Goal: Information Seeking & Learning: Find specific page/section

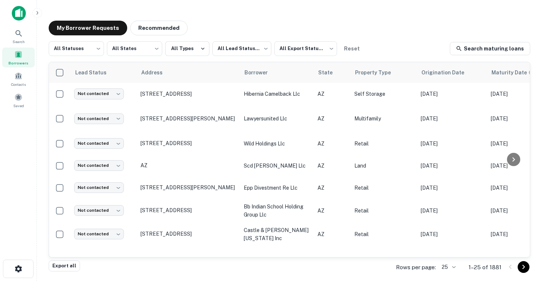
click at [410, 48] on div "All Statuses *** ​ All States *** ​ All Types All Lead Statuses *** ​ All Expor…" at bounding box center [289, 48] width 481 height 15
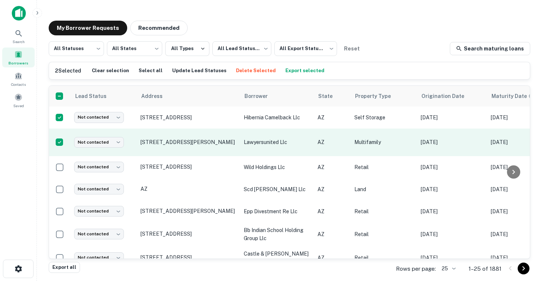
scroll to position [31, 0]
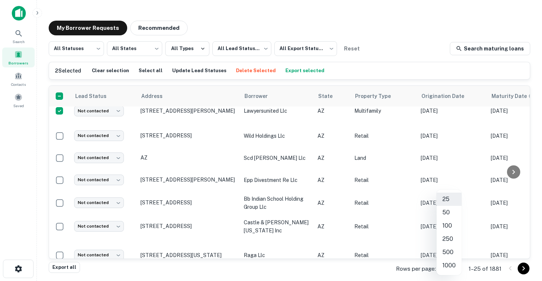
click at [447, 267] on body "Search Borrowers Contacts Saved My Borrower Requests Recommended All Statuses *…" at bounding box center [271, 140] width 542 height 281
click at [446, 213] on li "50" at bounding box center [448, 212] width 25 height 13
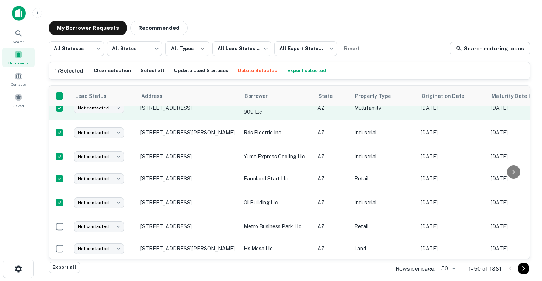
scroll to position [326, 0]
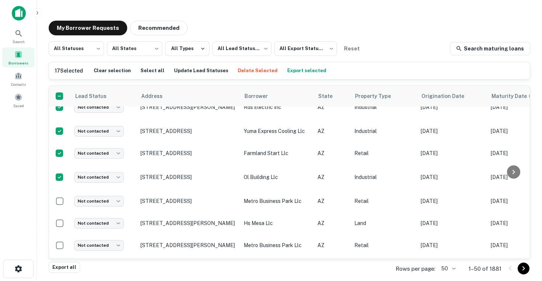
click at [60, 203] on td at bounding box center [59, 201] width 21 height 22
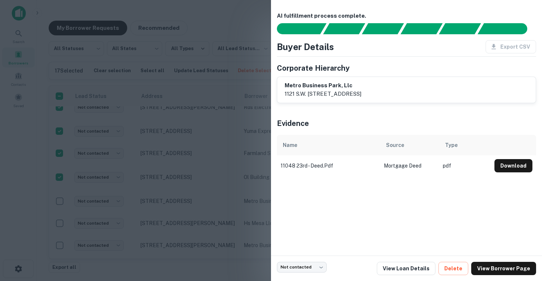
click at [80, 188] on div at bounding box center [271, 140] width 542 height 281
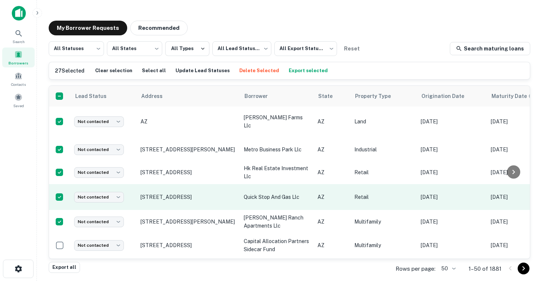
scroll to position [548, 0]
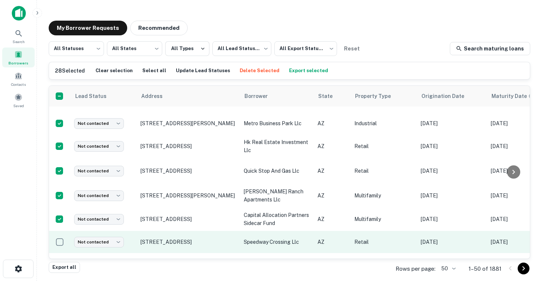
click at [59, 246] on td at bounding box center [59, 242] width 21 height 22
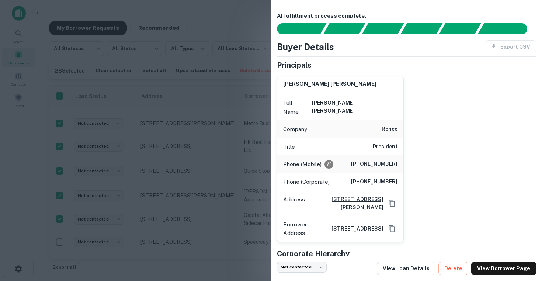
click at [60, 237] on div at bounding box center [271, 140] width 542 height 281
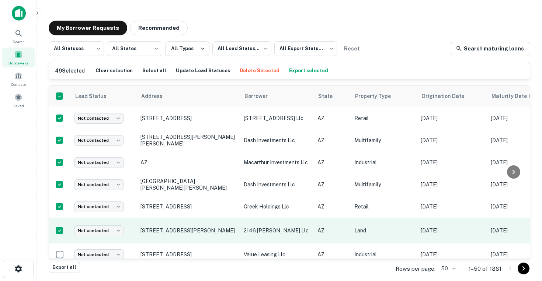
scroll to position [1020, 0]
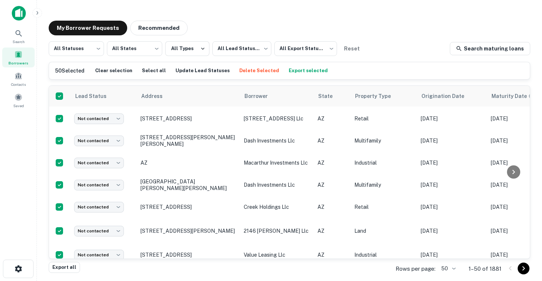
click at [291, 70] on button "Export selected" at bounding box center [308, 70] width 43 height 11
click at [14, 36] on div "Search" at bounding box center [18, 36] width 32 height 20
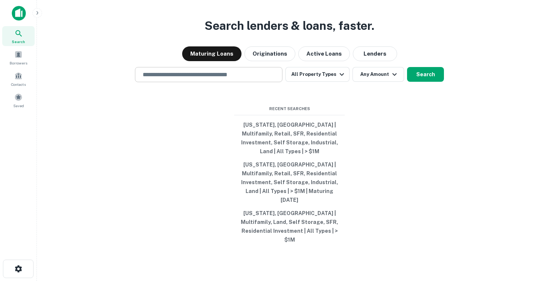
click at [208, 79] on input "text" at bounding box center [208, 74] width 141 height 8
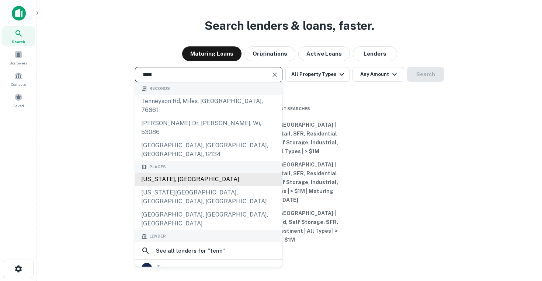
click at [178, 173] on div "[US_STATE], [GEOGRAPHIC_DATA]" at bounding box center [208, 179] width 147 height 13
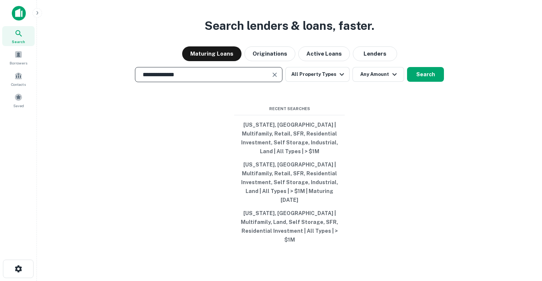
type input "**********"
click at [324, 82] on button "All Property Types" at bounding box center [317, 74] width 64 height 15
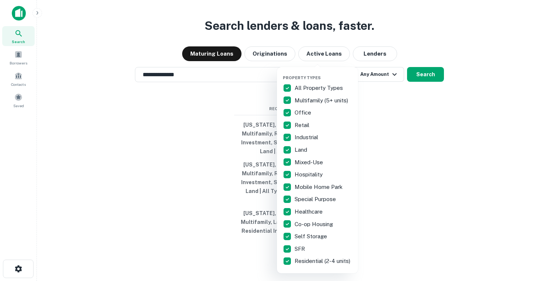
click at [325, 87] on p "All Property Types" at bounding box center [320, 88] width 50 height 9
click at [314, 103] on p "Multifamily (5+ units)" at bounding box center [322, 100] width 55 height 9
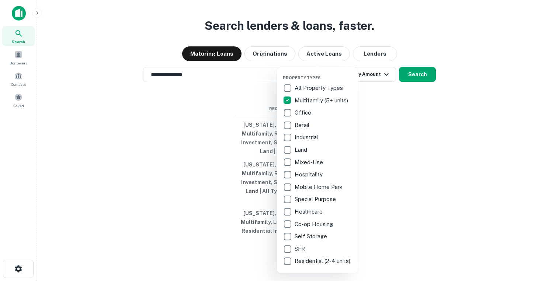
click at [304, 113] on p "Office" at bounding box center [304, 112] width 18 height 9
click at [300, 125] on p "Retail" at bounding box center [303, 125] width 16 height 9
click at [300, 137] on p "Industrial" at bounding box center [307, 137] width 25 height 9
click at [296, 152] on p "Land" at bounding box center [302, 150] width 14 height 9
click at [301, 250] on p "SFR" at bounding box center [301, 249] width 12 height 9
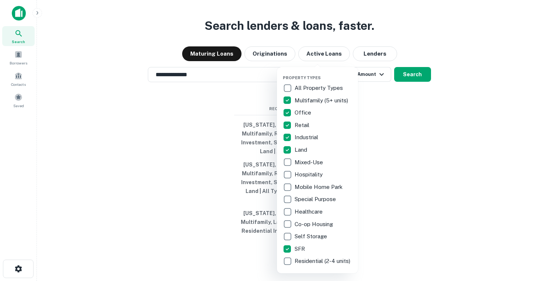
click at [300, 266] on p "Residential (2-4 units)" at bounding box center [323, 261] width 57 height 9
click at [301, 240] on p "Self Storage" at bounding box center [312, 236] width 34 height 9
click at [422, 85] on div at bounding box center [271, 140] width 542 height 281
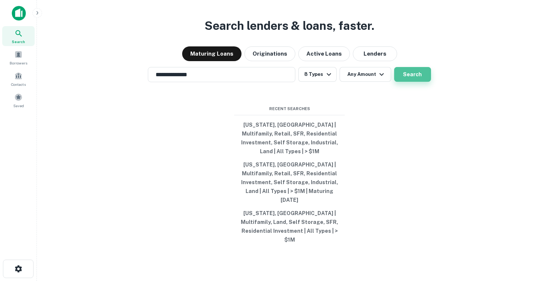
click at [411, 82] on button "Search" at bounding box center [412, 74] width 37 height 15
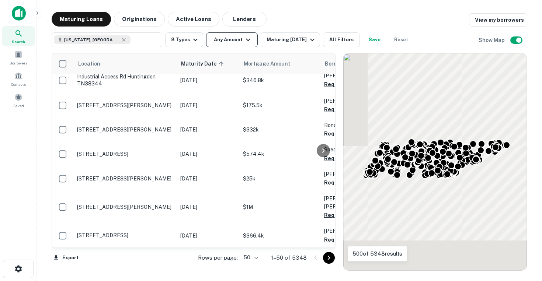
scroll to position [548, 0]
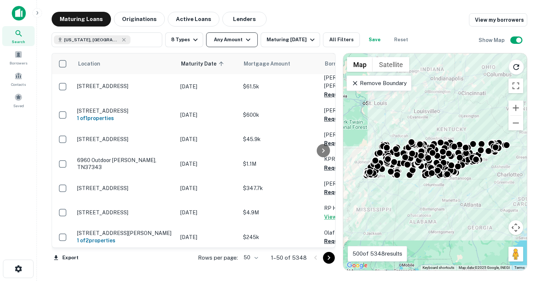
click at [239, 41] on button "Any Amount" at bounding box center [232, 39] width 52 height 15
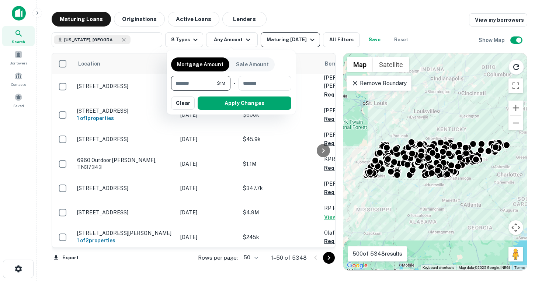
type input "*******"
click at [304, 38] on div at bounding box center [271, 140] width 542 height 281
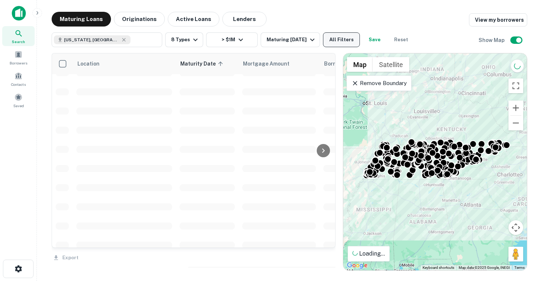
click at [343, 43] on button "All Filters" at bounding box center [341, 39] width 37 height 15
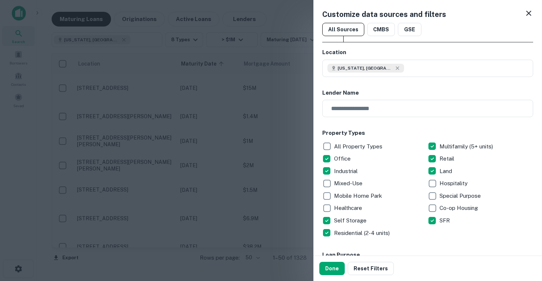
click at [295, 60] on div at bounding box center [271, 140] width 542 height 281
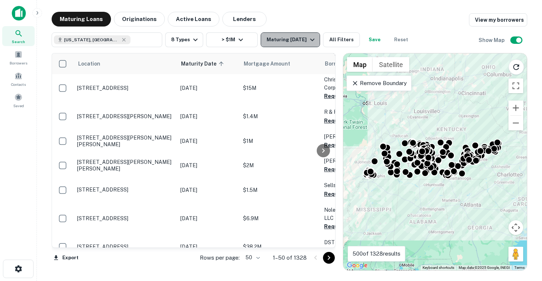
click at [282, 46] on button "Maturing [DATE]" at bounding box center [290, 39] width 59 height 15
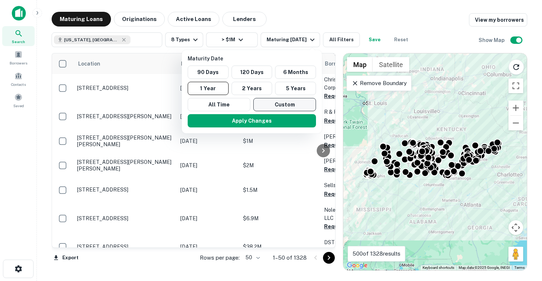
click at [290, 108] on button "Custom" at bounding box center [284, 104] width 63 height 13
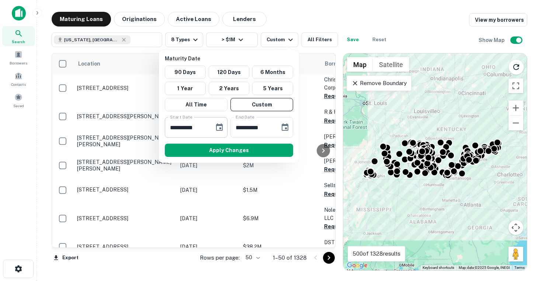
click at [219, 127] on icon "Choose date, selected date is Sep 11, 2025" at bounding box center [219, 127] width 9 height 9
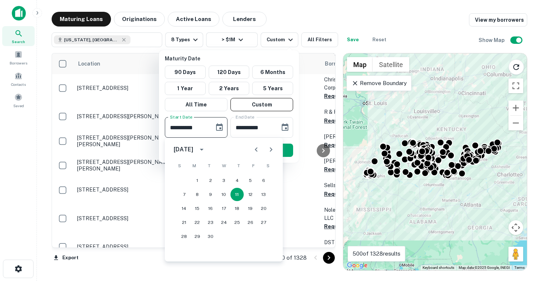
click at [274, 149] on icon "Next month" at bounding box center [271, 149] width 9 height 9
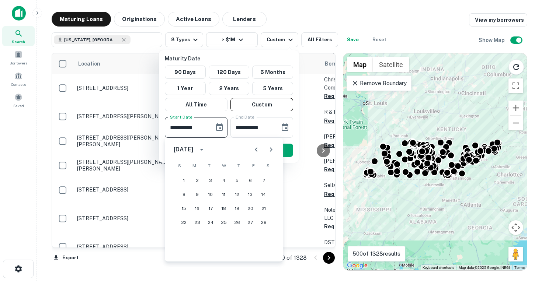
click at [256, 150] on icon "Previous month" at bounding box center [256, 149] width 9 height 9
click at [210, 237] on button "30" at bounding box center [210, 236] width 13 height 13
type input "**********"
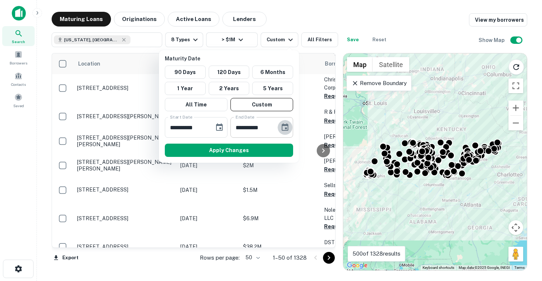
click at [283, 123] on icon "Choose date, selected date is Mar 10, 2026" at bounding box center [285, 127] width 9 height 9
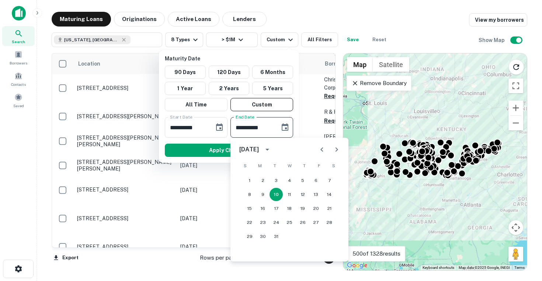
click at [321, 150] on icon "Previous month" at bounding box center [321, 149] width 3 height 4
click at [318, 238] on button "30" at bounding box center [315, 236] width 13 height 13
type input "**********"
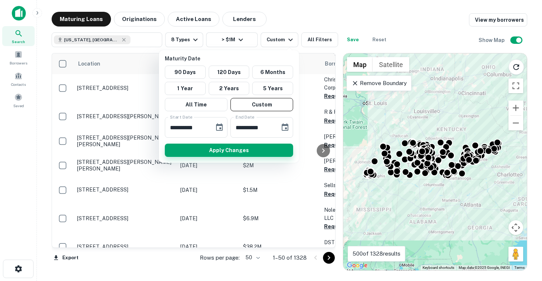
click at [236, 150] on button "Apply Changes" at bounding box center [229, 150] width 128 height 13
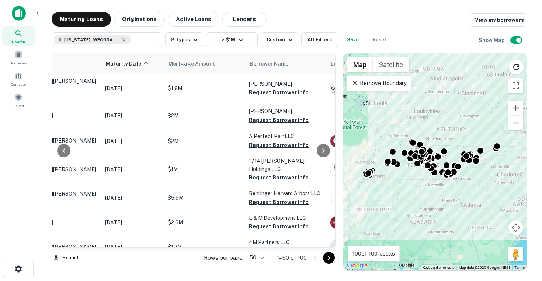
scroll to position [1, 79]
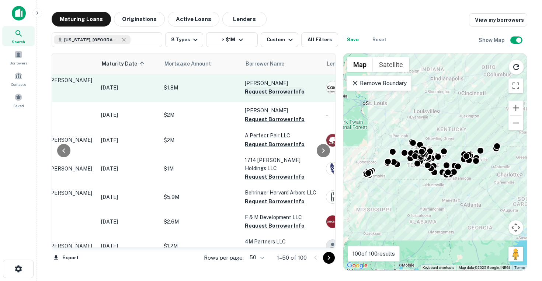
click at [278, 89] on button "Request Borrower Info" at bounding box center [275, 91] width 60 height 9
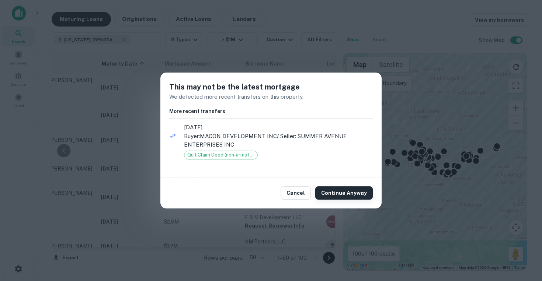
click at [339, 194] on button "Continue Anyway" at bounding box center [344, 193] width 58 height 13
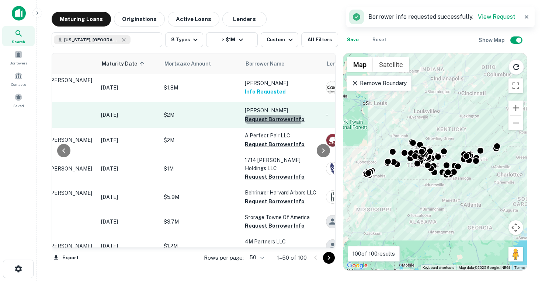
click at [272, 115] on button "Request Borrower Info" at bounding box center [275, 119] width 60 height 9
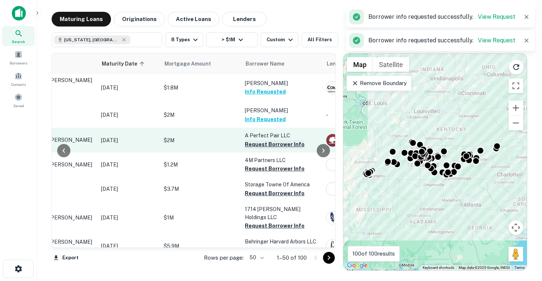
click at [268, 140] on button "Request Borrower Info" at bounding box center [275, 144] width 60 height 9
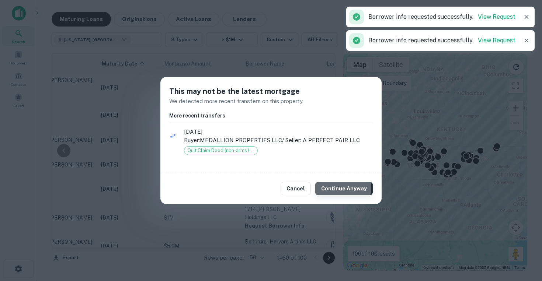
click at [342, 188] on button "Continue Anyway" at bounding box center [344, 188] width 58 height 13
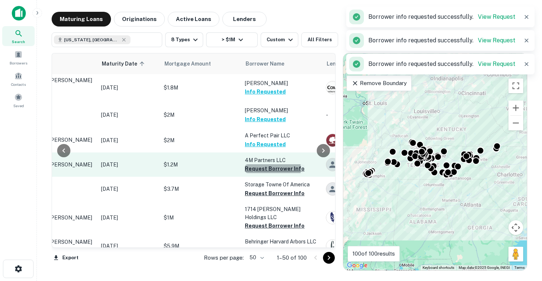
click at [272, 165] on button "Request Borrower Info" at bounding box center [275, 168] width 60 height 9
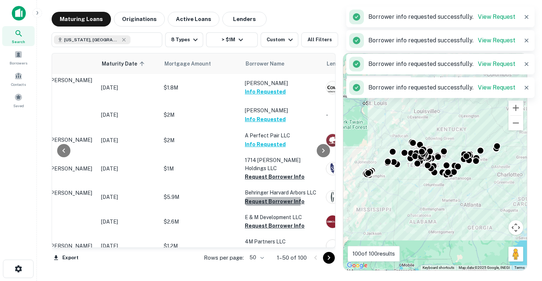
click at [272, 197] on button "Request Borrower Info" at bounding box center [275, 201] width 60 height 9
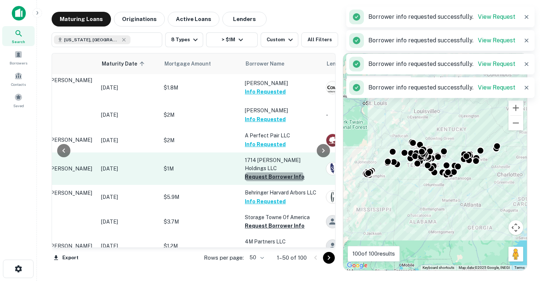
click at [274, 173] on button "Request Borrower Info" at bounding box center [275, 177] width 60 height 9
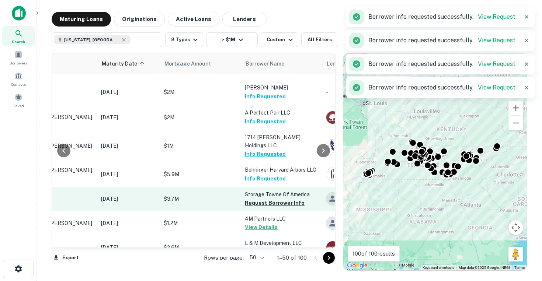
scroll to position [26, 79]
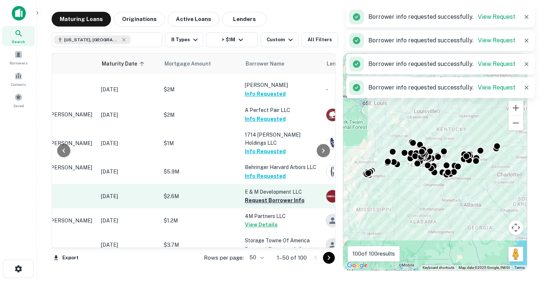
click at [267, 196] on button "Request Borrower Info" at bounding box center [275, 200] width 60 height 9
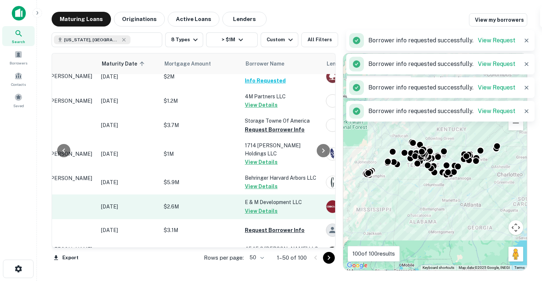
scroll to position [65, 79]
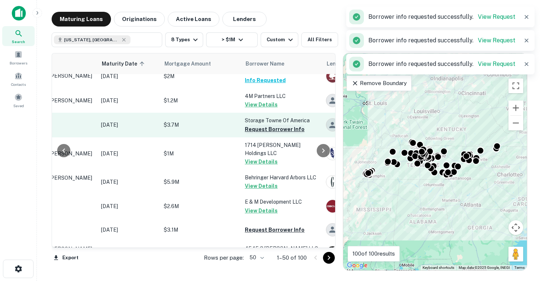
click at [262, 125] on button "Request Borrower Info" at bounding box center [275, 129] width 60 height 9
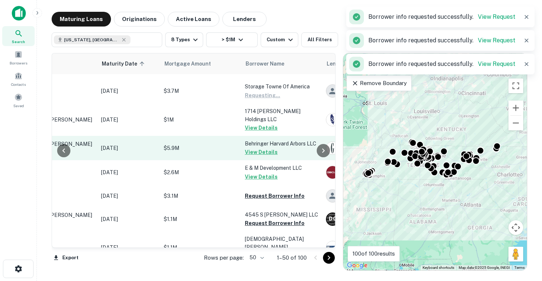
scroll to position [105, 79]
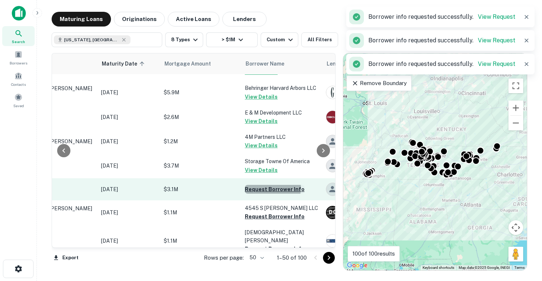
click at [267, 185] on button "Request Borrower Info" at bounding box center [275, 189] width 60 height 9
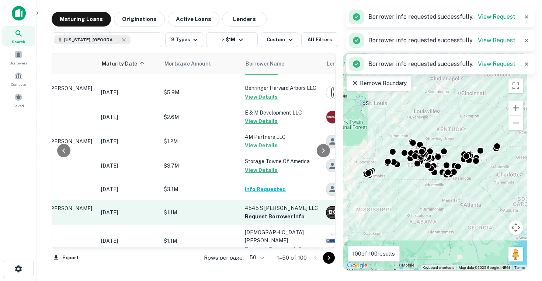
click at [263, 212] on button "Request Borrower Info" at bounding box center [275, 216] width 60 height 9
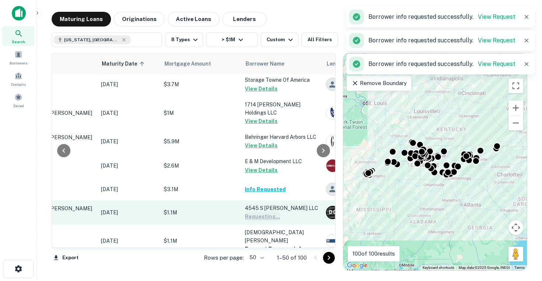
scroll to position [137, 79]
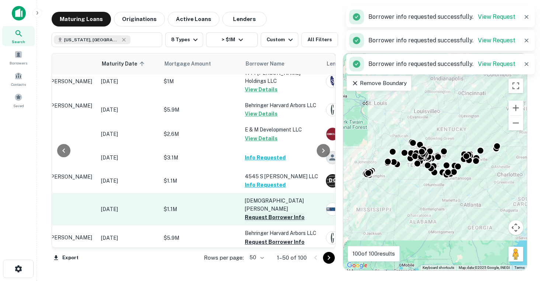
click at [264, 213] on button "Request Borrower Info" at bounding box center [275, 217] width 60 height 9
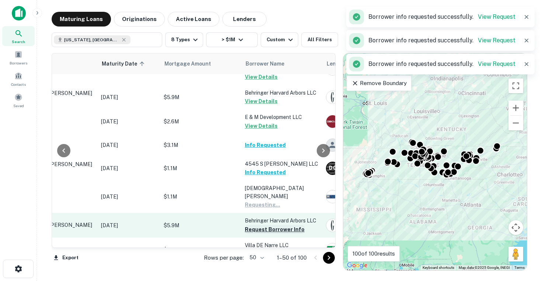
click at [270, 225] on button "Request Borrower Info" at bounding box center [275, 229] width 60 height 9
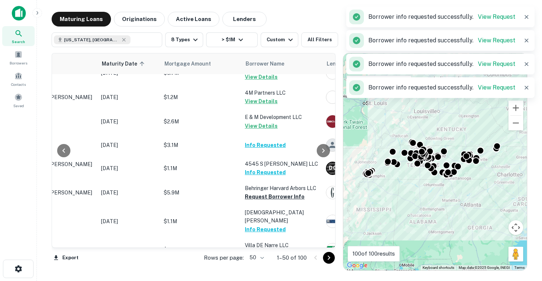
scroll to position [174, 79]
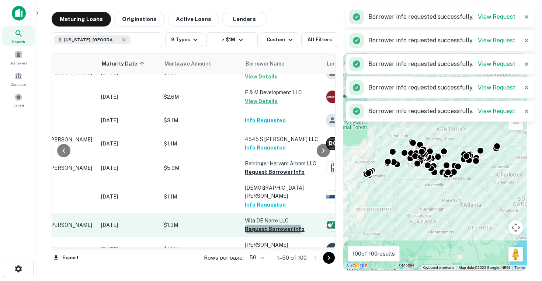
click at [270, 225] on button "Request Borrower Info" at bounding box center [275, 229] width 60 height 9
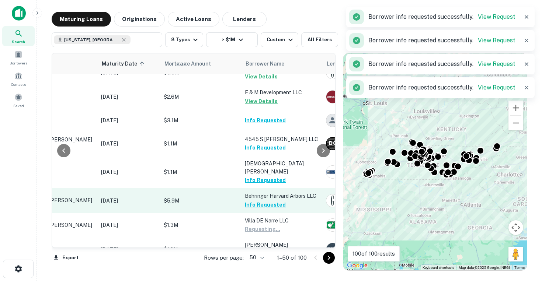
scroll to position [202, 79]
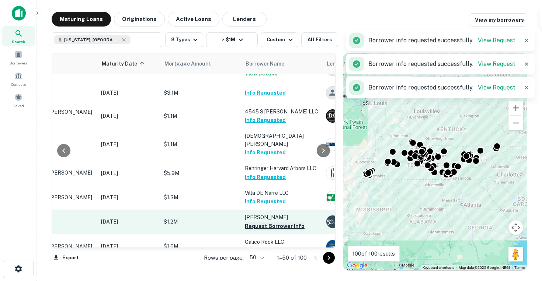
click at [272, 222] on button "Request Borrower Info" at bounding box center [275, 226] width 60 height 9
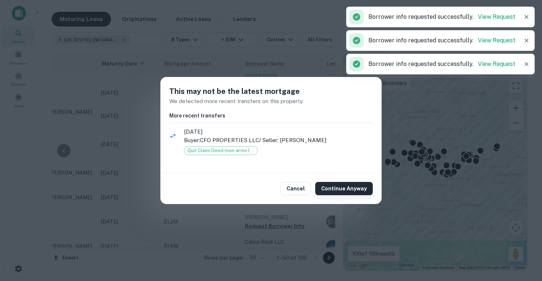
click at [340, 184] on button "Continue Anyway" at bounding box center [344, 188] width 58 height 13
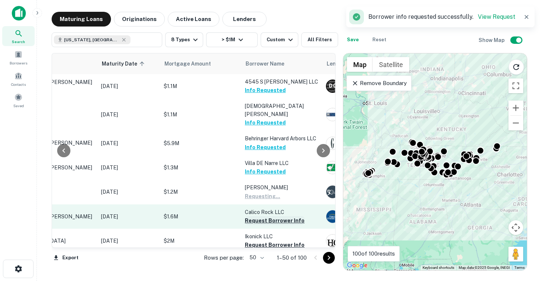
click at [260, 216] on button "Request Borrower Info" at bounding box center [275, 220] width 60 height 9
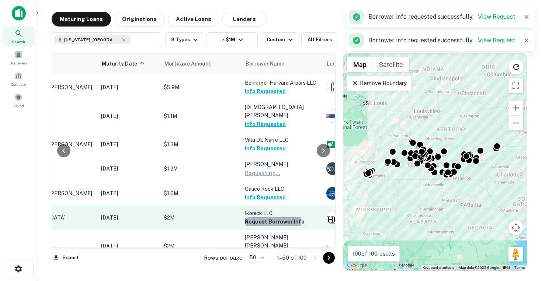
click at [259, 217] on button "Request Borrower Info" at bounding box center [275, 221] width 60 height 9
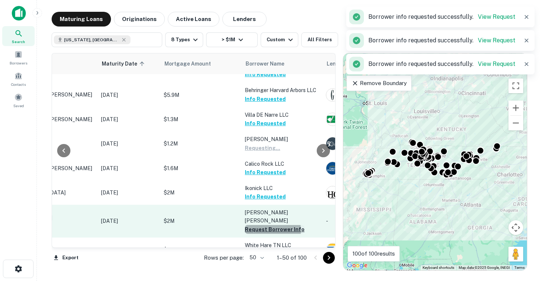
click at [259, 225] on button "Request Borrower Info" at bounding box center [275, 229] width 60 height 9
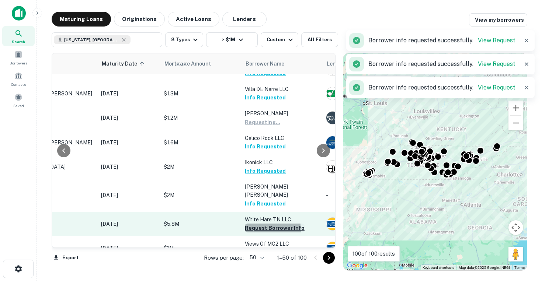
click at [259, 224] on button "Request Borrower Info" at bounding box center [275, 228] width 60 height 9
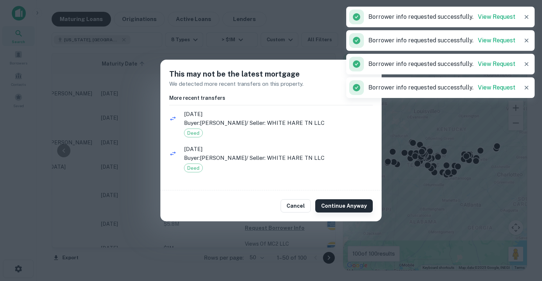
click at [354, 204] on button "Continue Anyway" at bounding box center [344, 205] width 58 height 13
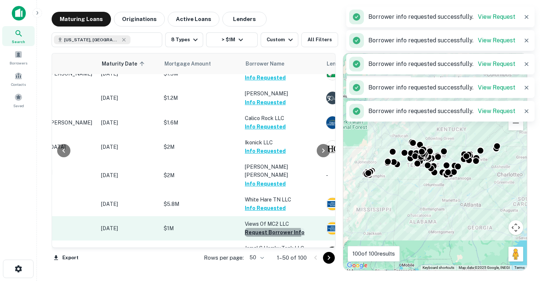
click at [262, 228] on button "Request Borrower Info" at bounding box center [275, 232] width 60 height 9
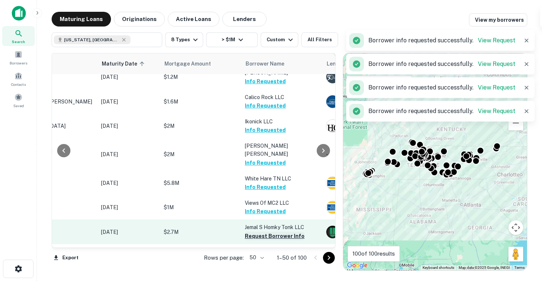
click at [262, 232] on button "Request Borrower Info" at bounding box center [275, 236] width 60 height 9
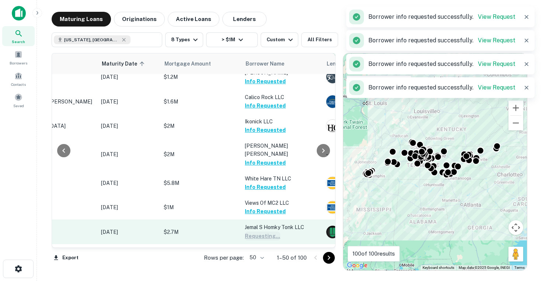
scroll to position [370, 79]
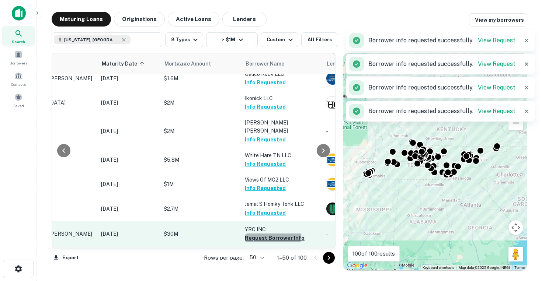
click at [262, 234] on button "Request Borrower Info" at bounding box center [275, 238] width 60 height 9
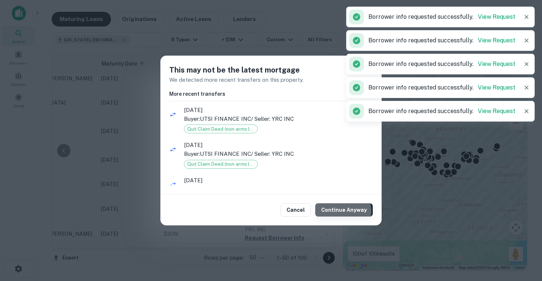
click at [341, 212] on button "Continue Anyway" at bounding box center [344, 209] width 58 height 13
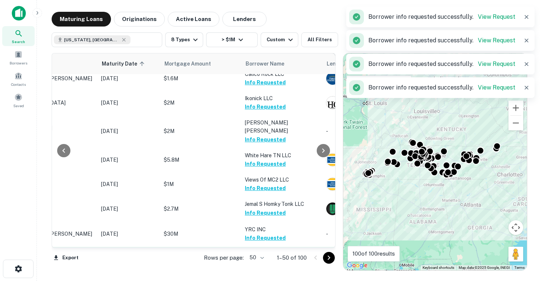
scroll to position [387, 79]
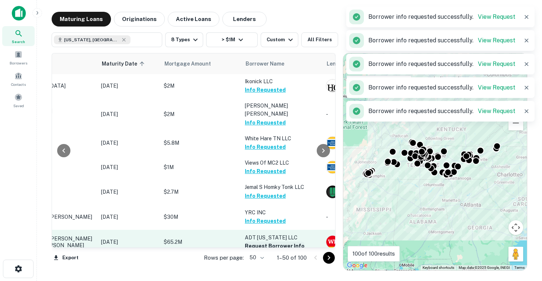
click at [260, 242] on button "Request Borrower Info" at bounding box center [275, 246] width 60 height 9
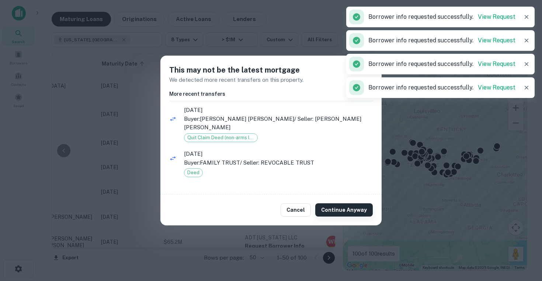
click at [346, 212] on button "Continue Anyway" at bounding box center [344, 209] width 58 height 13
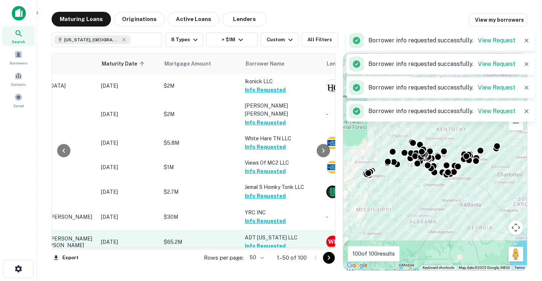
scroll to position [410, 79]
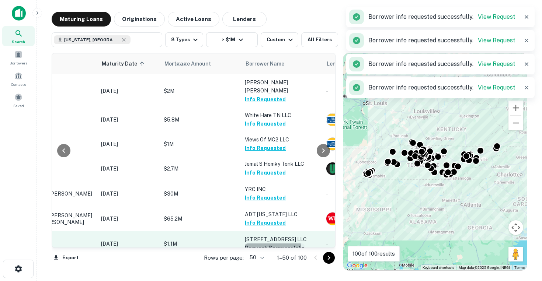
click at [270, 244] on button "Request Borrower Info" at bounding box center [275, 248] width 60 height 9
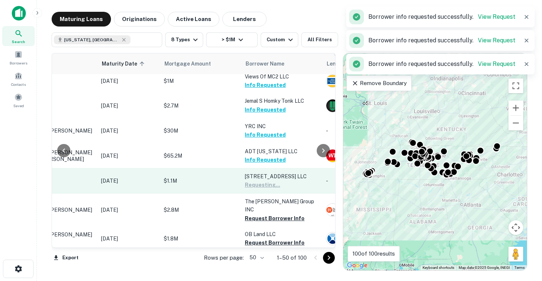
scroll to position [473, 79]
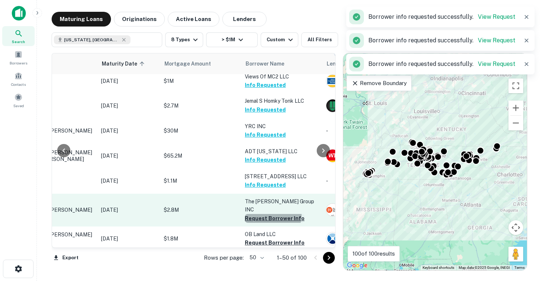
click at [270, 214] on button "Request Borrower Info" at bounding box center [275, 218] width 60 height 9
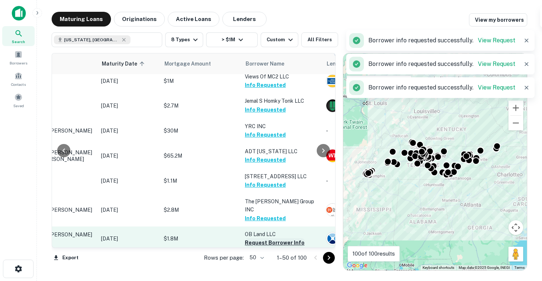
click at [261, 239] on button "Request Borrower Info" at bounding box center [275, 243] width 60 height 9
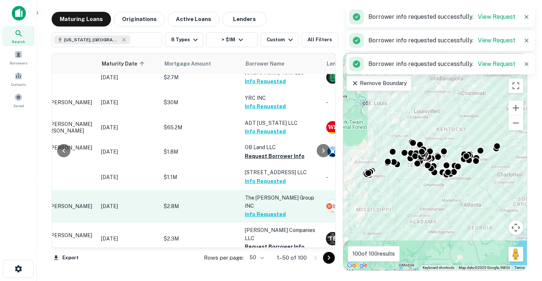
scroll to position [508, 79]
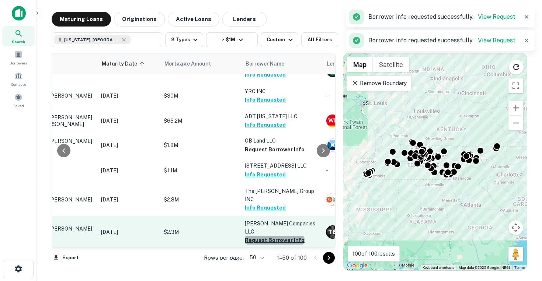
click at [283, 236] on button "Request Borrower Info" at bounding box center [275, 240] width 60 height 9
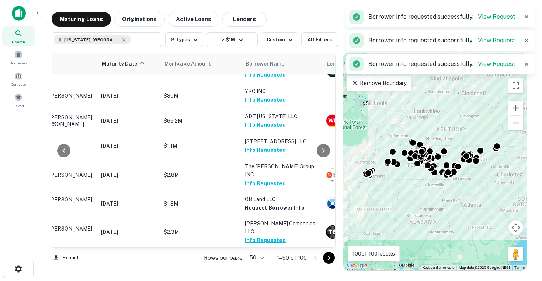
click at [279, 146] on button "Info Requested" at bounding box center [265, 150] width 41 height 9
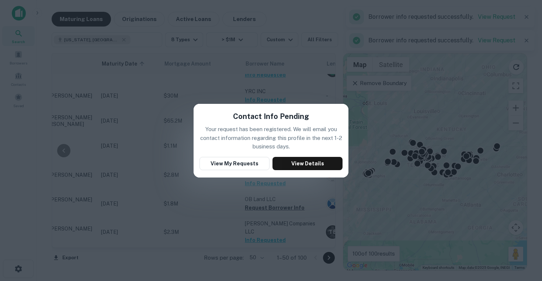
click at [256, 64] on div "Contact Info Pending Your request has been registered. We will email you contac…" at bounding box center [271, 140] width 542 height 281
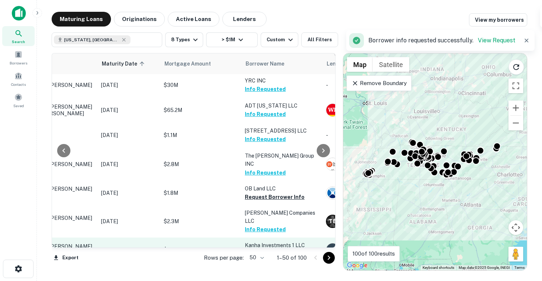
scroll to position [522, 79]
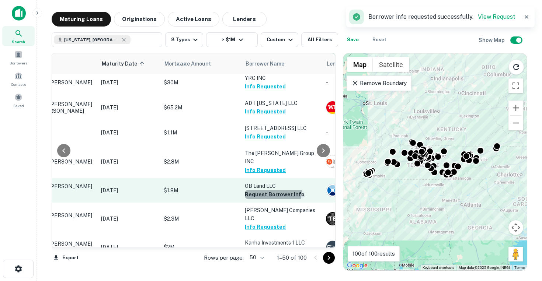
click at [271, 190] on button "Request Borrower Info" at bounding box center [275, 194] width 60 height 9
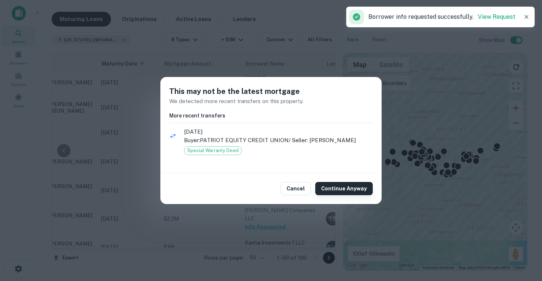
click at [331, 184] on button "Continue Anyway" at bounding box center [344, 188] width 58 height 13
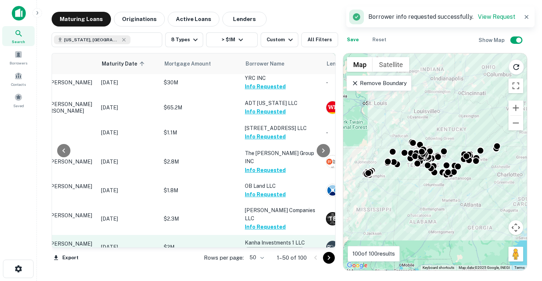
click at [282, 247] on button "Request Borrower Info" at bounding box center [275, 251] width 60 height 9
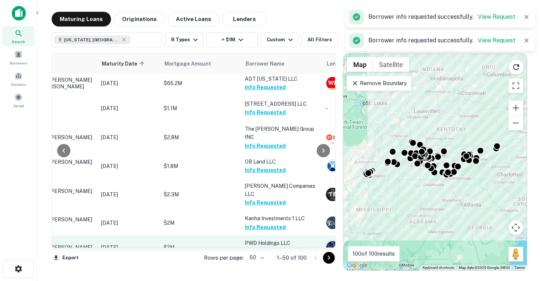
click at [281, 247] on button "Request Borrower Info" at bounding box center [275, 251] width 60 height 9
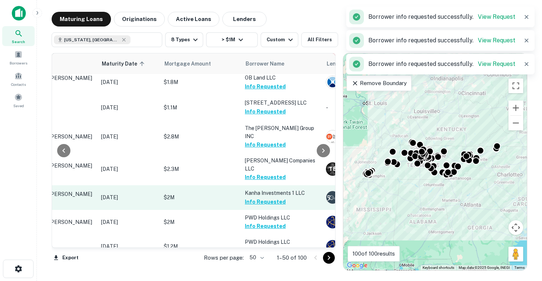
scroll to position [606, 79]
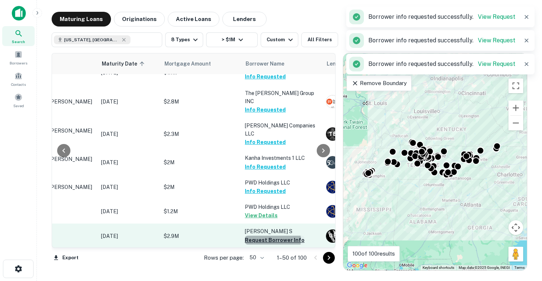
click at [270, 236] on button "Request Borrower Info" at bounding box center [275, 240] width 60 height 9
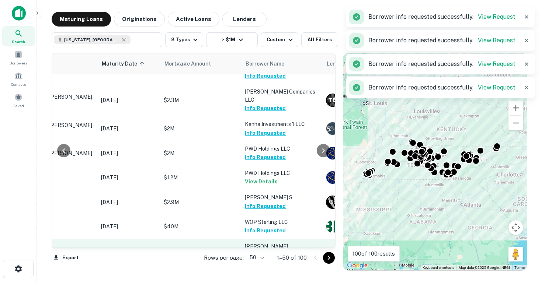
click at [269, 259] on button "Request Borrower Info" at bounding box center [275, 263] width 60 height 9
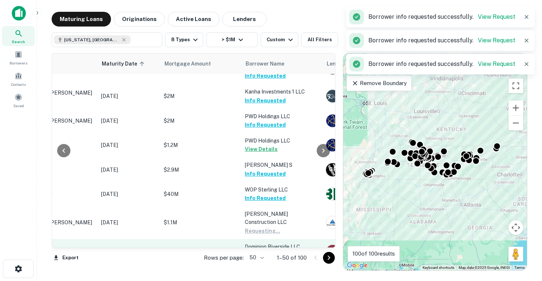
click at [271, 251] on button "Request Borrower Info" at bounding box center [275, 255] width 60 height 9
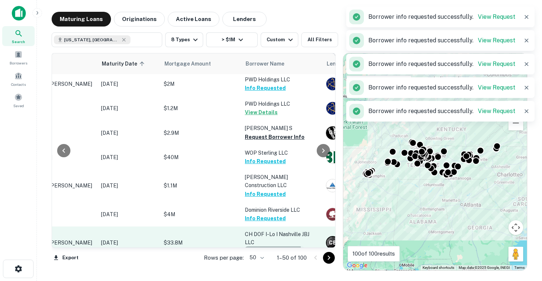
click at [271, 247] on button "Request Borrower Info" at bounding box center [275, 251] width 60 height 9
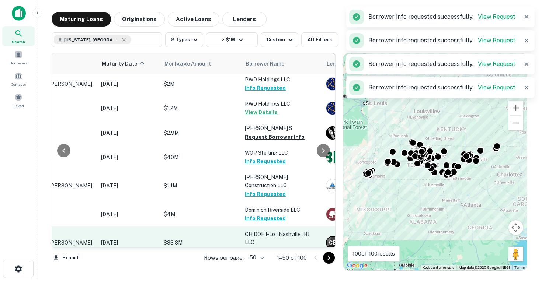
scroll to position [748, 79]
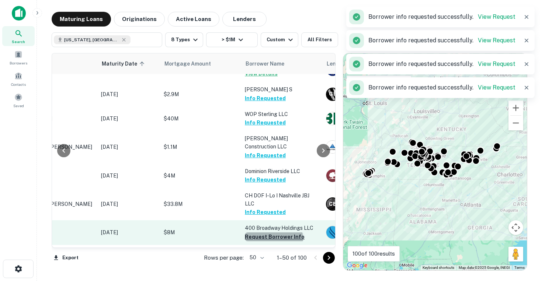
click at [273, 233] on button "Request Borrower Info" at bounding box center [275, 237] width 60 height 9
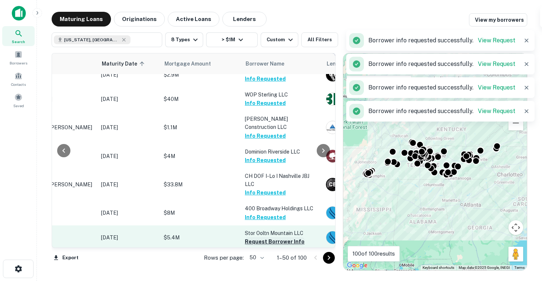
click at [269, 237] on button "Request Borrower Info" at bounding box center [275, 241] width 60 height 9
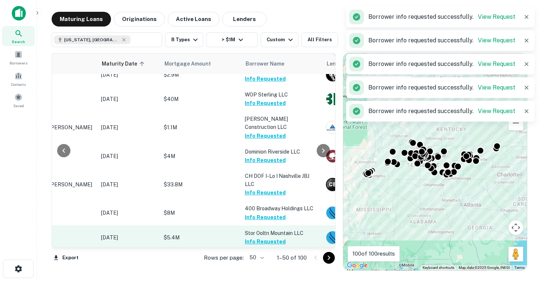
scroll to position [803, 79]
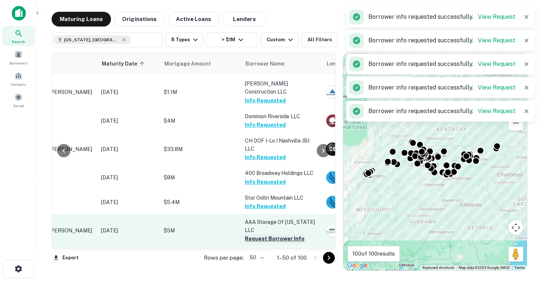
click at [269, 234] on button "Request Borrower Info" at bounding box center [275, 238] width 60 height 9
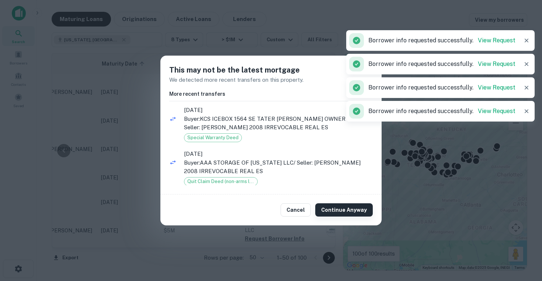
click at [335, 206] on button "Continue Anyway" at bounding box center [344, 209] width 58 height 13
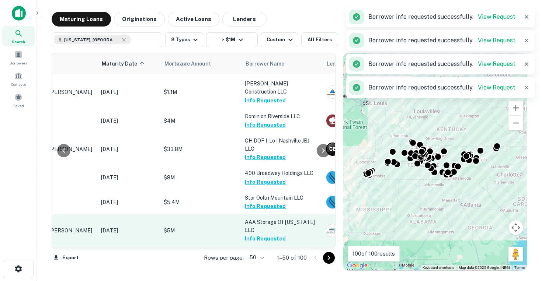
scroll to position [827, 79]
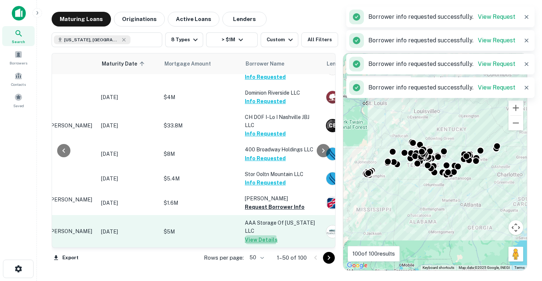
click at [254, 236] on button "View Details" at bounding box center [261, 240] width 33 height 9
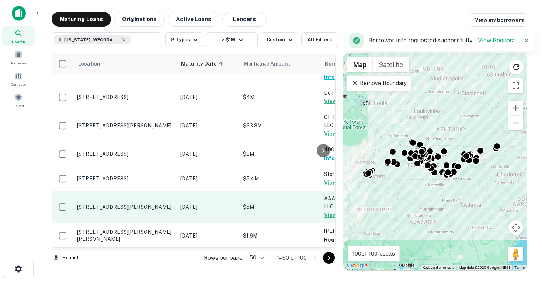
scroll to position [827, 0]
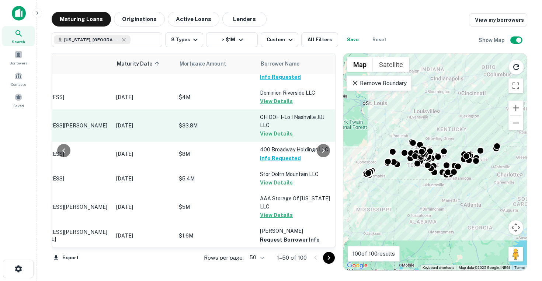
scroll to position [827, 63]
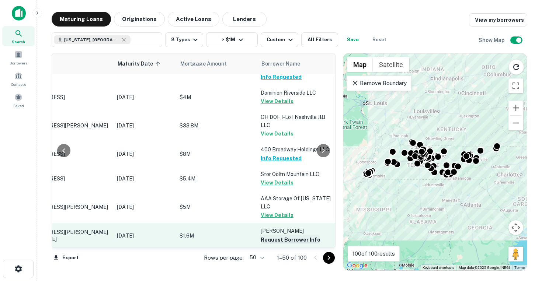
click at [268, 236] on button "Request Borrower Info" at bounding box center [291, 240] width 60 height 9
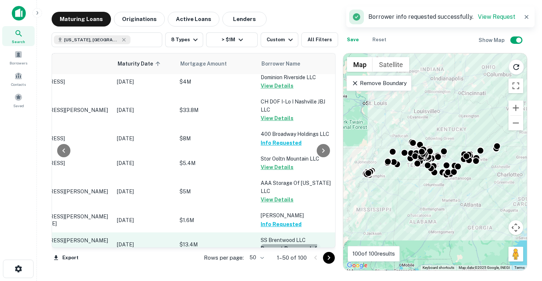
click at [267, 244] on button "Request Borrower Info" at bounding box center [291, 248] width 60 height 9
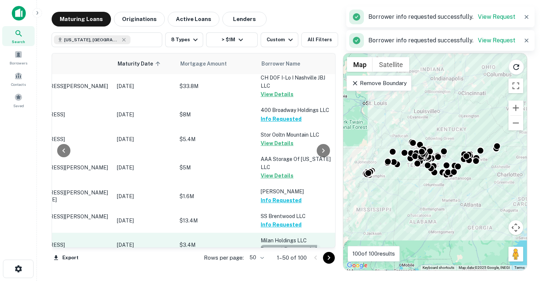
click at [267, 245] on button "Request Borrower Info" at bounding box center [291, 249] width 60 height 9
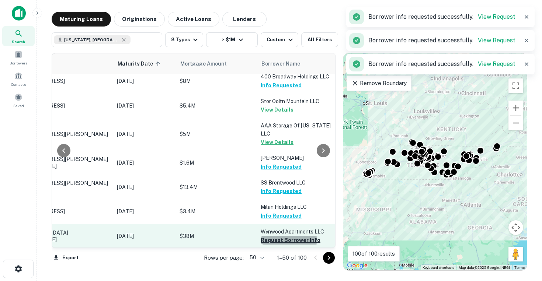
click at [269, 236] on button "Request Borrower Info" at bounding box center [291, 240] width 60 height 9
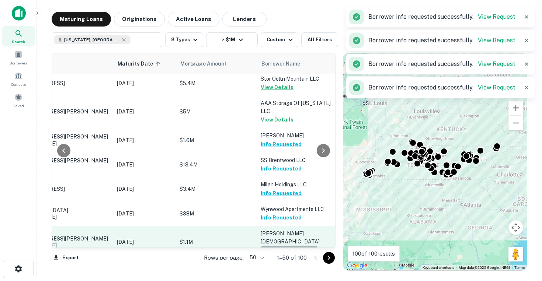
click at [269, 246] on button "Request Borrower Info" at bounding box center [291, 250] width 60 height 9
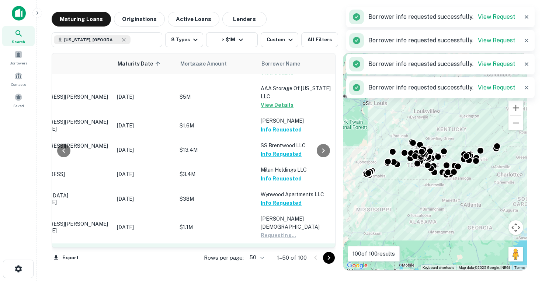
click at [264, 256] on button "Request Borrower Info" at bounding box center [291, 260] width 60 height 9
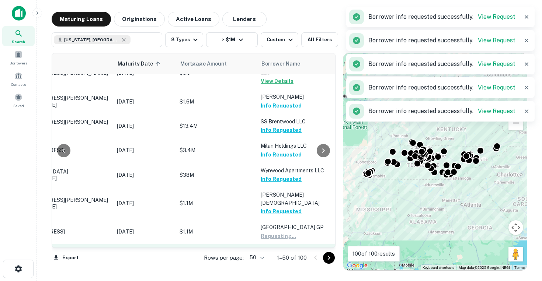
click at [265, 256] on button "Request Borrower Info" at bounding box center [291, 260] width 60 height 9
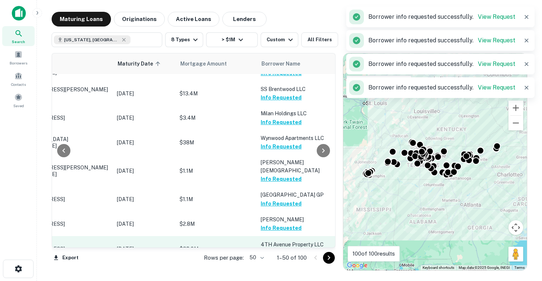
click at [269, 249] on button "Request Borrower Info" at bounding box center [291, 253] width 60 height 9
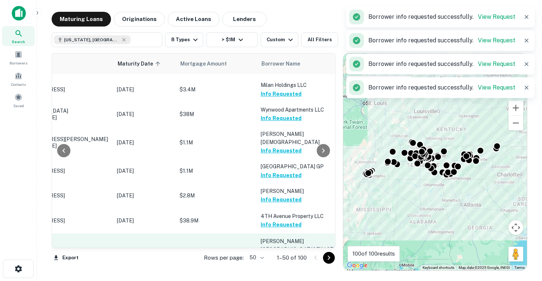
click at [271, 262] on button "Request Borrower Info" at bounding box center [291, 266] width 60 height 9
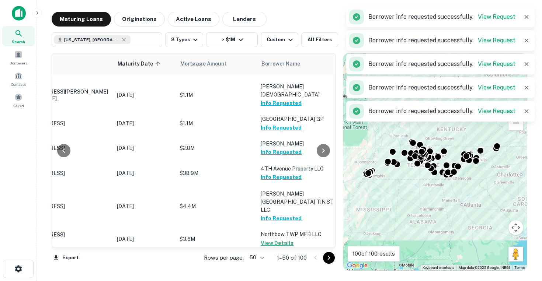
click at [268, 264] on button "Request Borrower Info" at bounding box center [291, 268] width 60 height 9
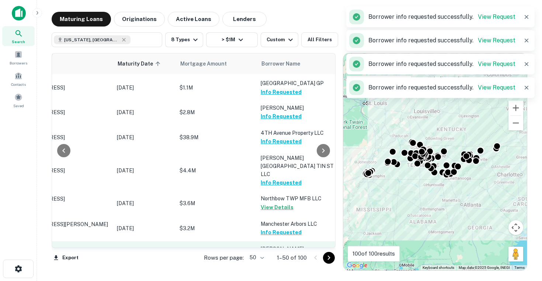
click at [271, 269] on button "Request Borrower Info" at bounding box center [291, 273] width 60 height 9
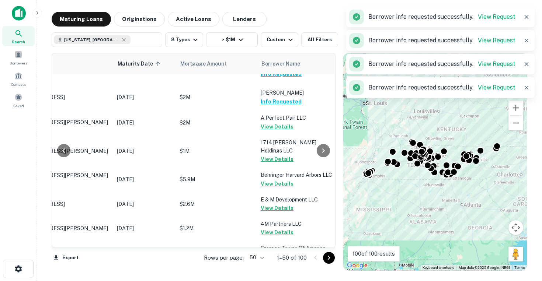
scroll to position [0, 63]
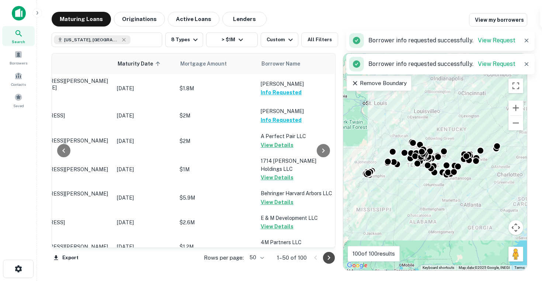
click at [329, 261] on icon "Go to next page" at bounding box center [328, 258] width 9 height 9
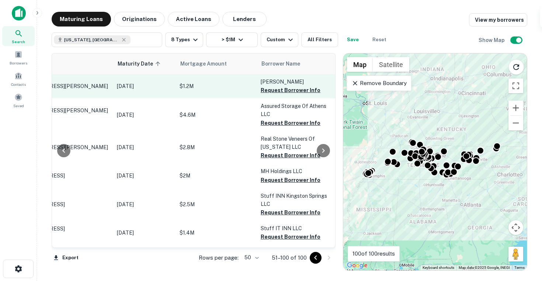
click at [279, 95] on td "[PERSON_NAME] Request Borrower Info" at bounding box center [297, 86] width 81 height 24
click at [280, 89] on button "Request Borrower Info" at bounding box center [291, 90] width 60 height 9
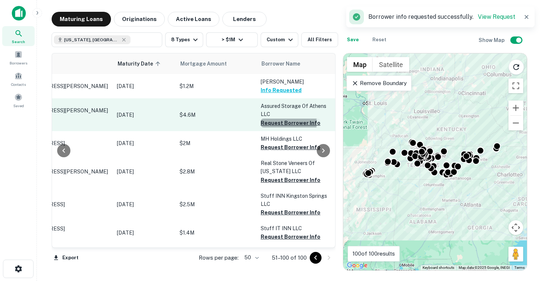
click at [279, 123] on button "Request Borrower Info" at bounding box center [291, 123] width 60 height 9
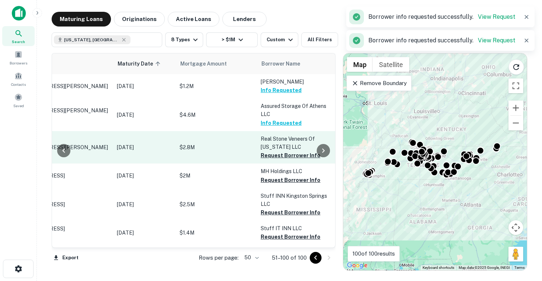
click at [282, 147] on p "Real Stone Veneers Of [US_STATE] LLC" at bounding box center [298, 143] width 74 height 16
click at [279, 156] on button "Request Borrower Info" at bounding box center [291, 155] width 60 height 9
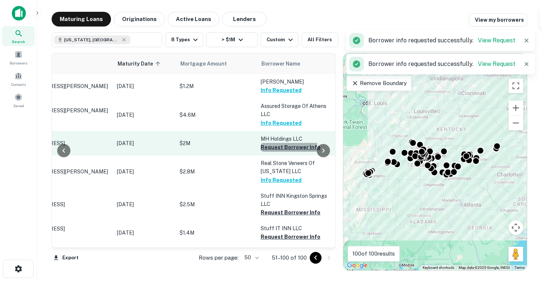
click at [284, 146] on button "Request Borrower Info" at bounding box center [291, 147] width 60 height 9
